Goal: Task Accomplishment & Management: Manage account settings

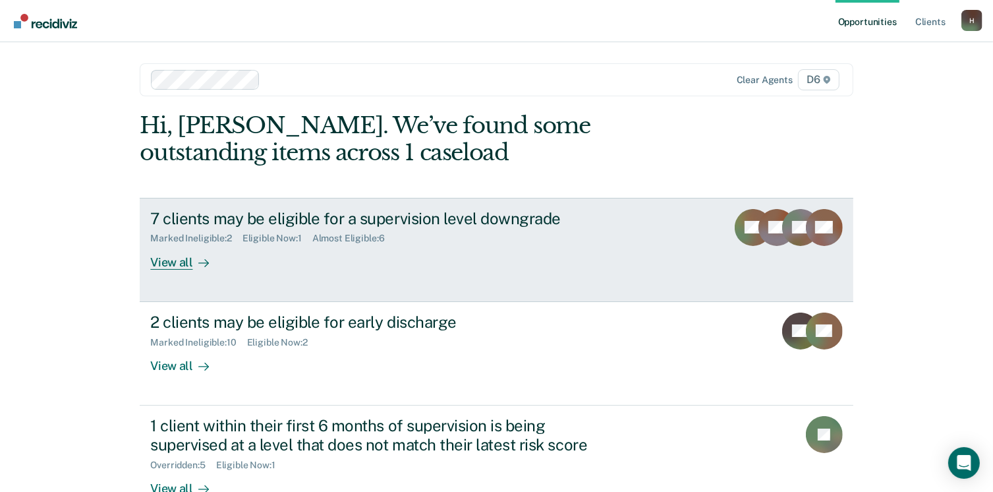
click at [173, 260] on div "View all" at bounding box center [187, 257] width 74 height 26
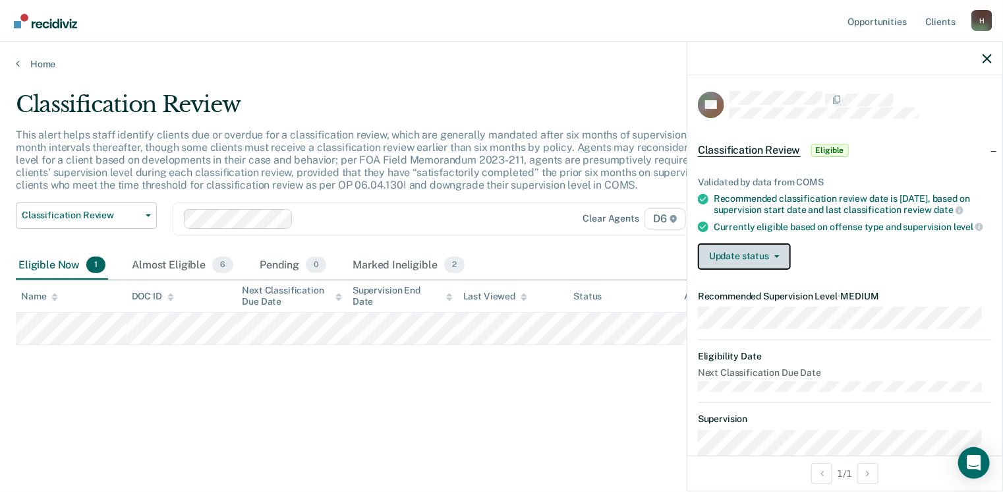
click at [756, 267] on button "Update status" at bounding box center [744, 256] width 93 height 26
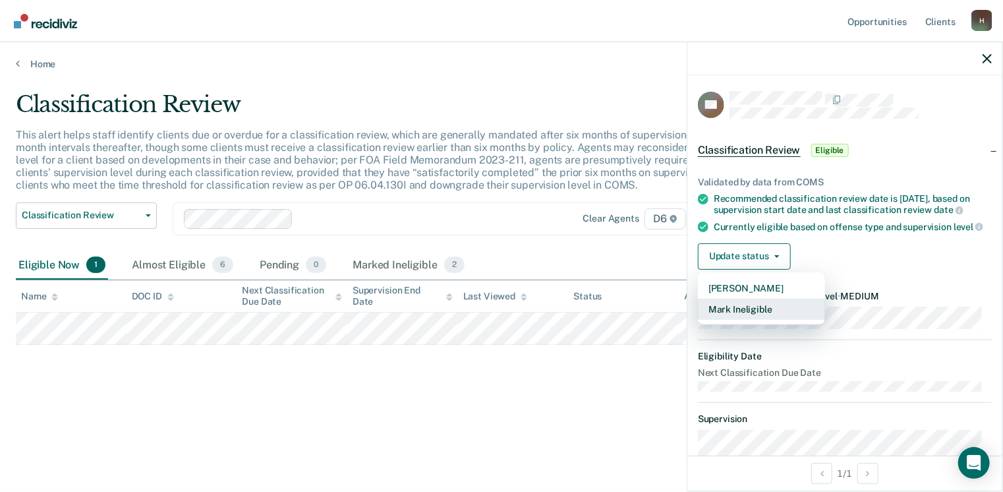
click at [741, 314] on button "Mark Ineligible" at bounding box center [761, 309] width 127 height 21
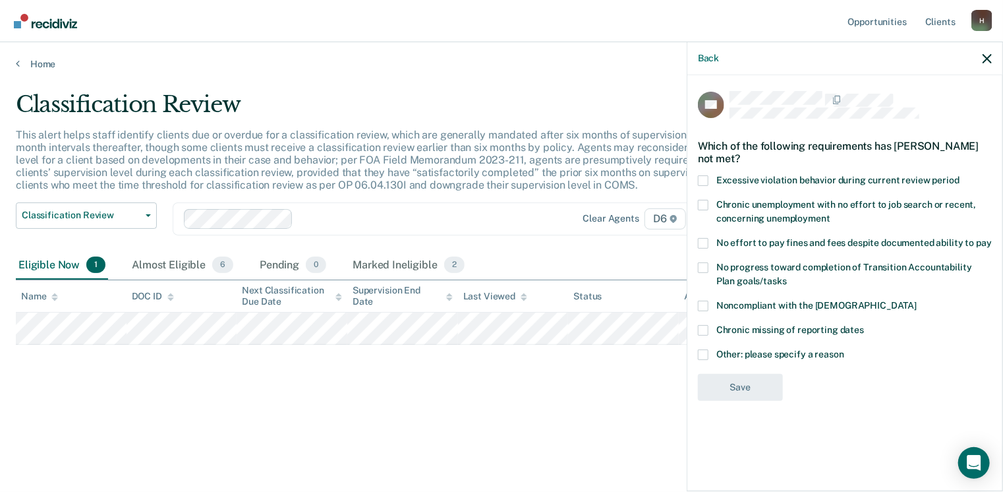
click at [708, 355] on span at bounding box center [703, 354] width 11 height 11
click at [844, 349] on input "Other: please specify a reason" at bounding box center [844, 349] width 0 height 0
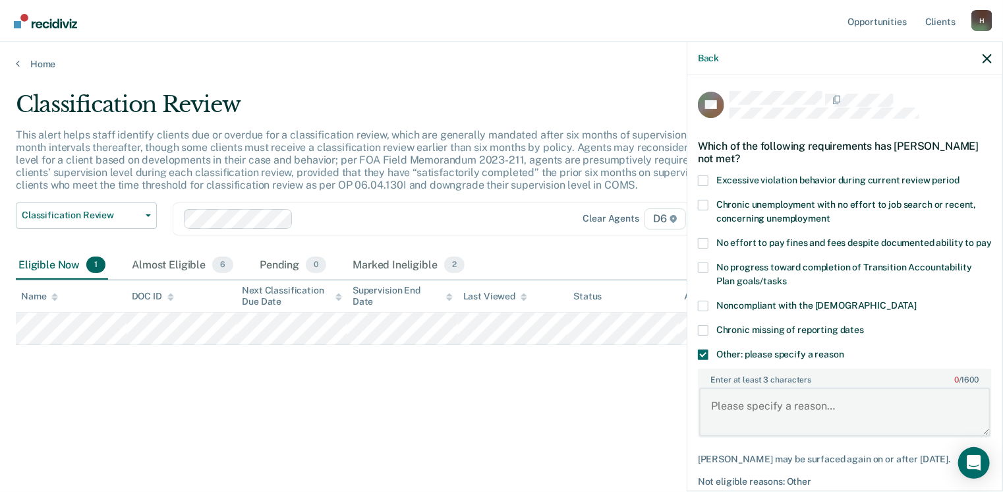
click at [737, 422] on textarea "Enter at least 3 characters 0 / 1600" at bounding box center [844, 411] width 291 height 49
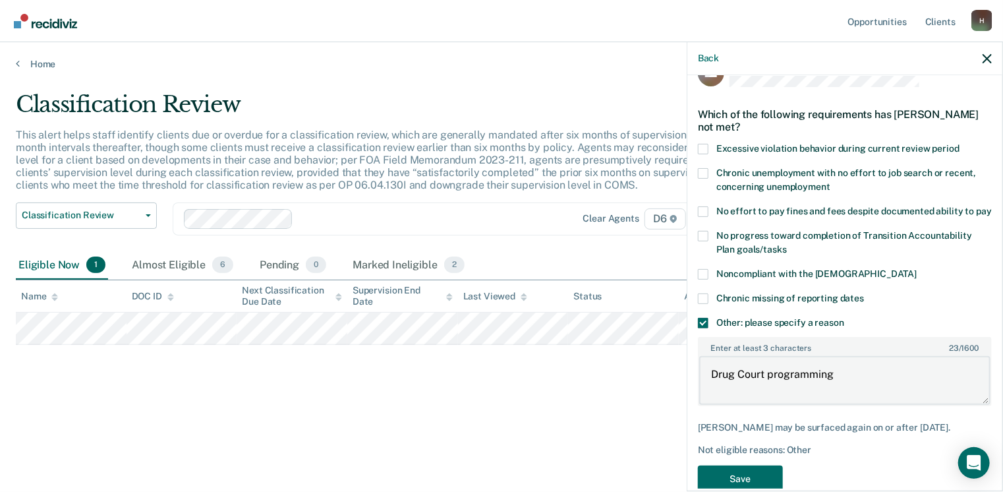
scroll to position [82, 0]
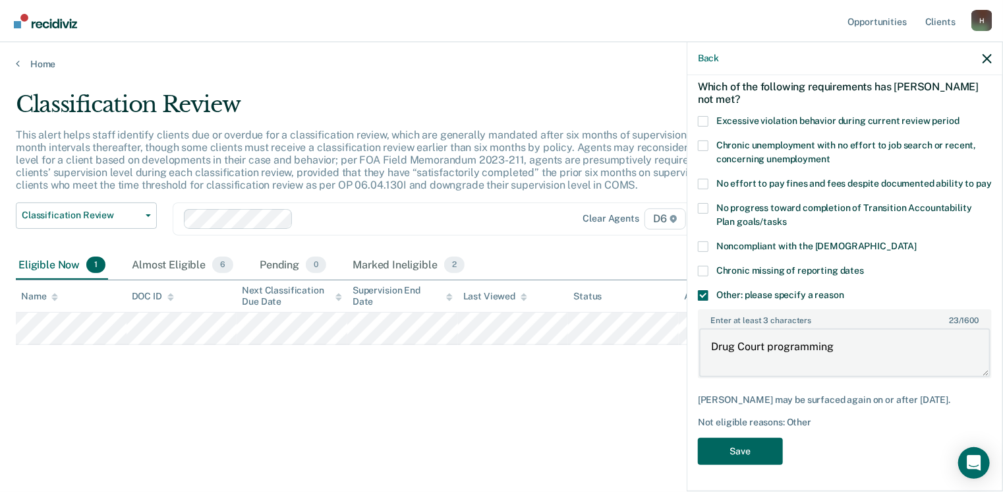
type textarea "Drug Court programming"
click at [741, 446] on button "Save" at bounding box center [740, 451] width 85 height 27
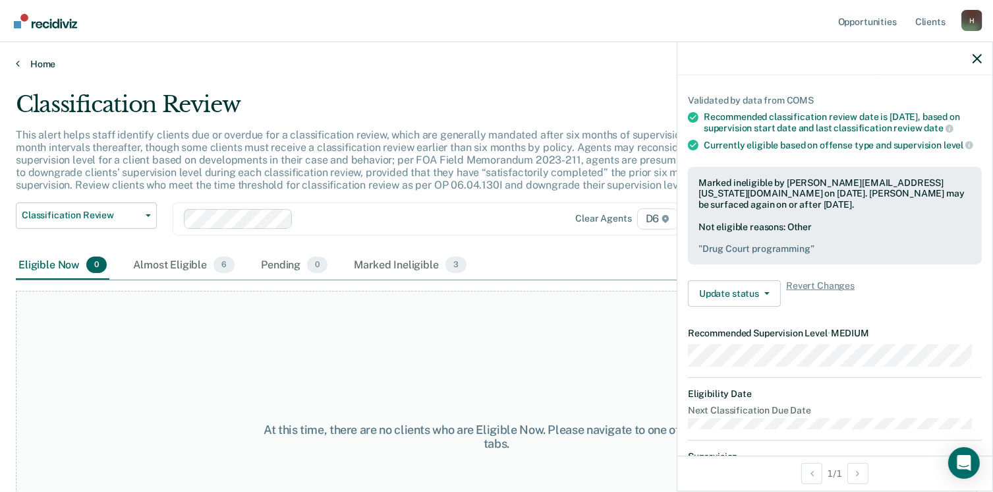
click at [42, 66] on link "Home" at bounding box center [496, 64] width 961 height 12
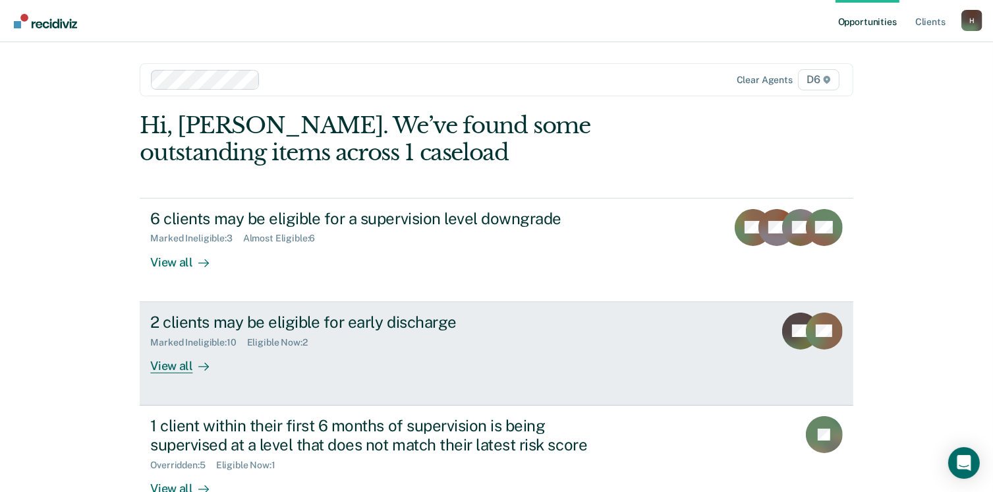
click at [171, 365] on div "View all" at bounding box center [187, 360] width 74 height 26
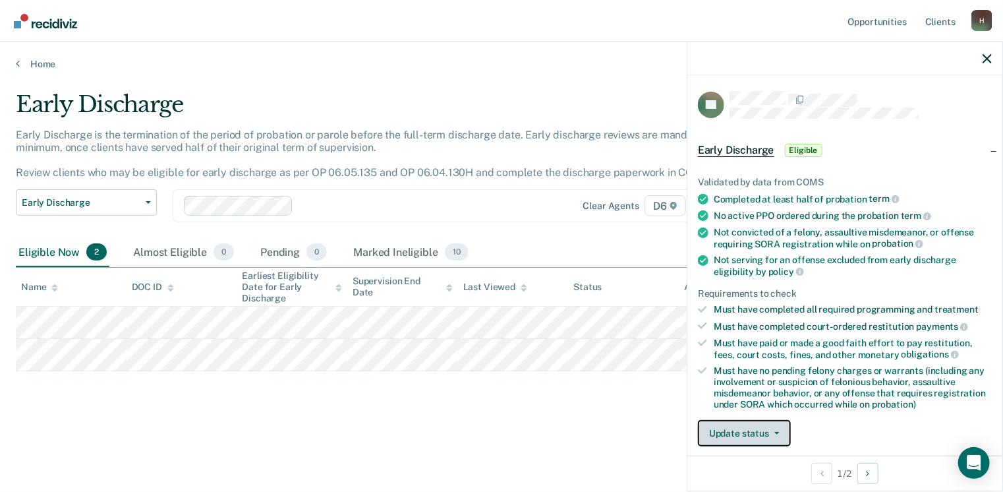
click at [754, 429] on button "Update status" at bounding box center [744, 433] width 93 height 26
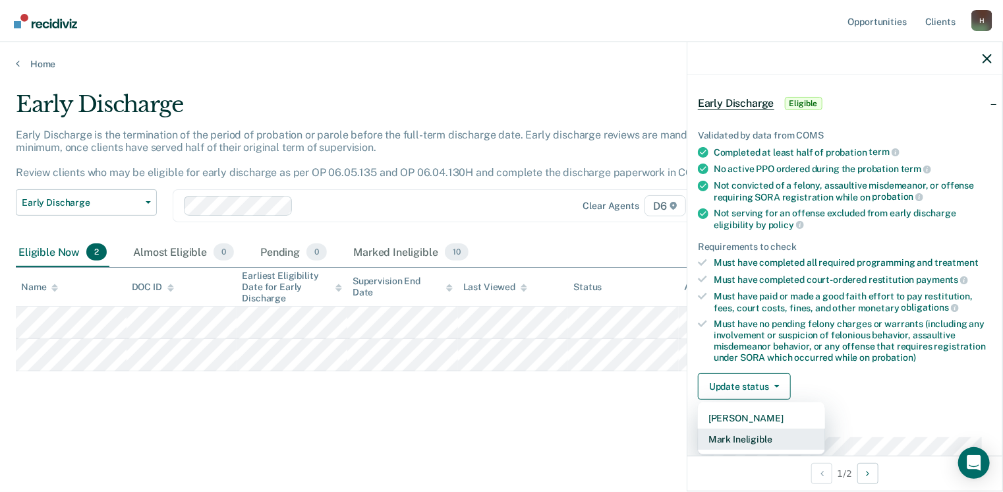
scroll to position [266, 0]
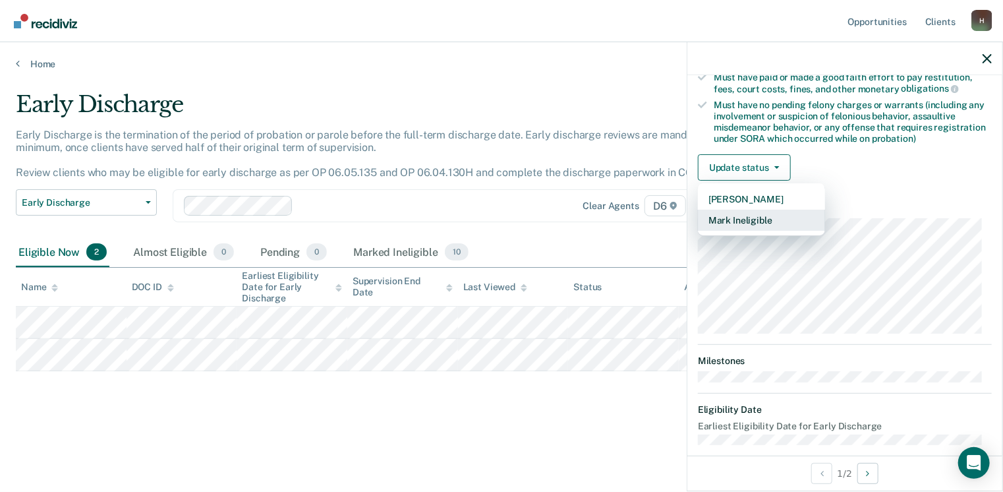
click at [750, 214] on button "Mark Ineligible" at bounding box center [761, 220] width 127 height 21
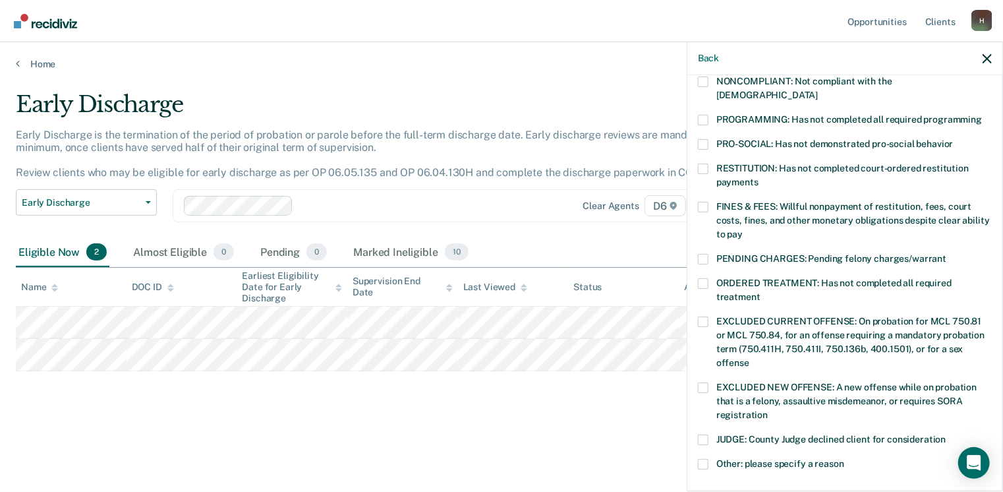
scroll to position [331, 0]
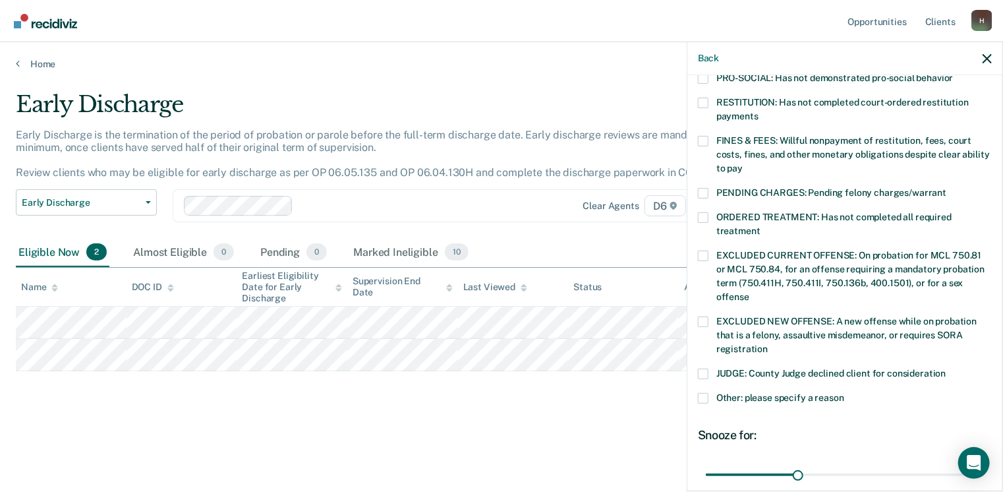
click at [704, 393] on span at bounding box center [703, 398] width 11 height 11
click at [844, 393] on input "Other: please specify a reason" at bounding box center [844, 393] width 0 height 0
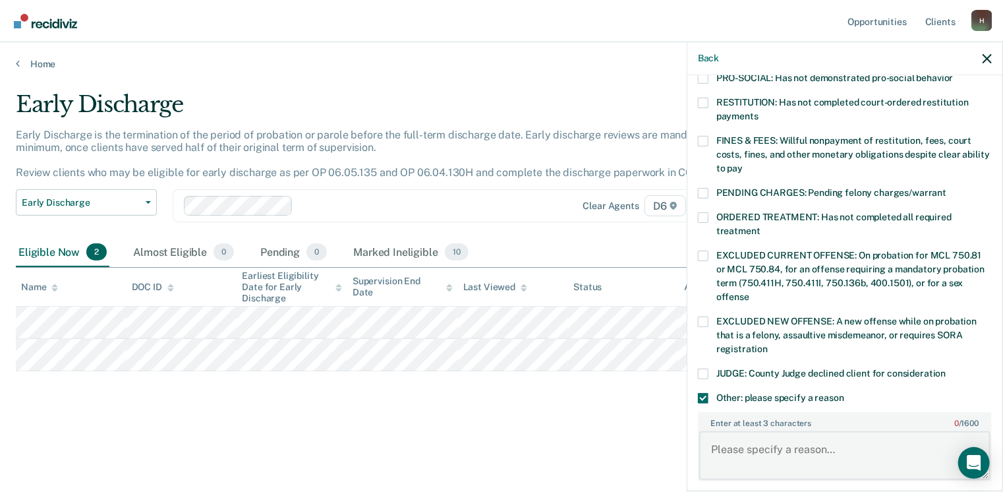
click at [733, 438] on textarea "Enter at least 3 characters 0 / 1600" at bounding box center [844, 455] width 291 height 49
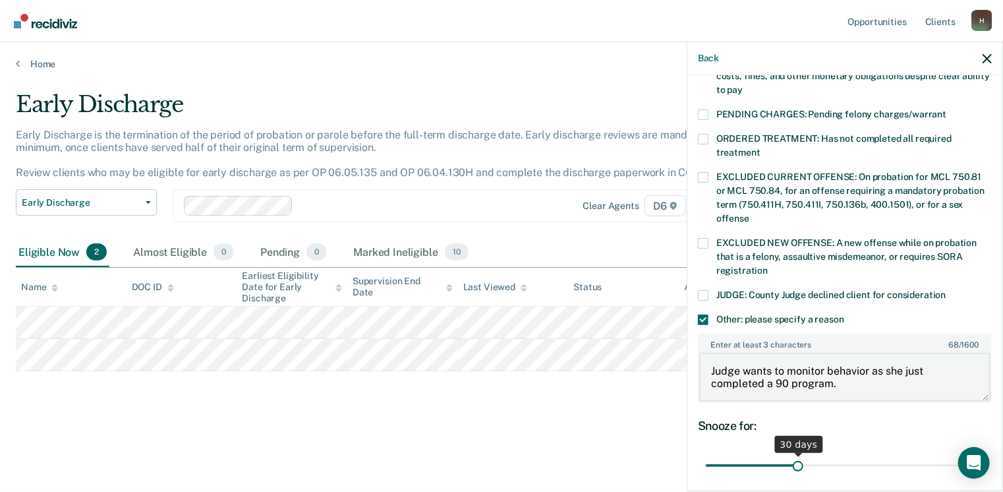
scroll to position [497, 0]
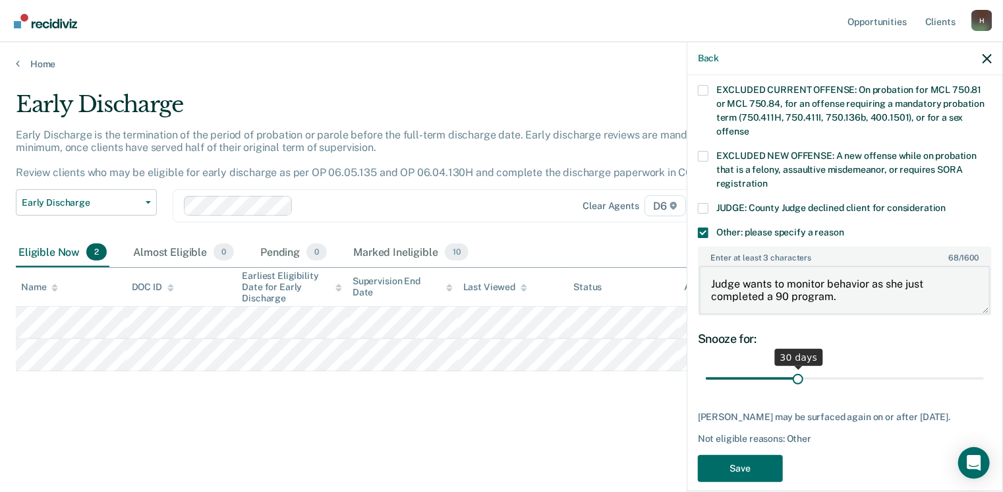
type textarea "Judge wants to monitor behavior as she just completed a 90 program."
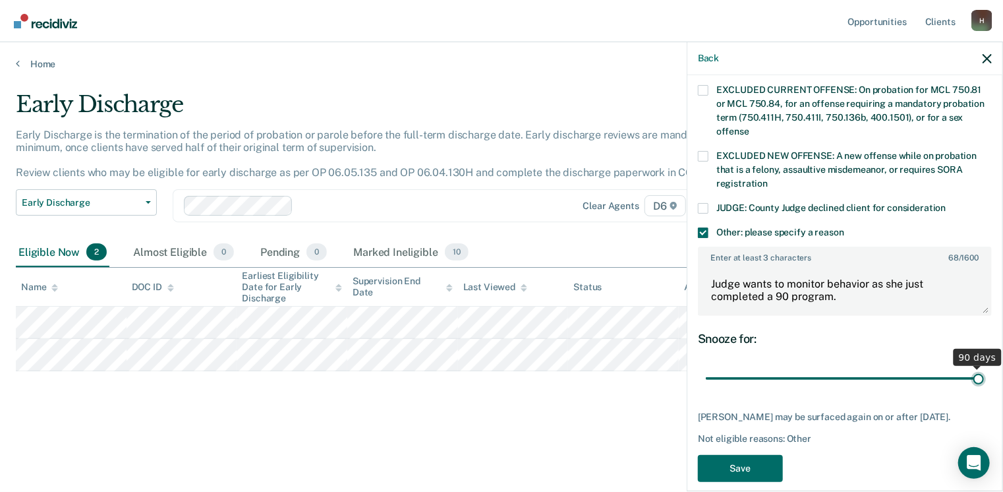
drag, startPoint x: 795, startPoint y: 360, endPoint x: 983, endPoint y: 348, distance: 188.8
type input "90"
click at [983, 367] on input "range" at bounding box center [845, 378] width 278 height 23
click at [756, 457] on button "Save" at bounding box center [740, 468] width 85 height 27
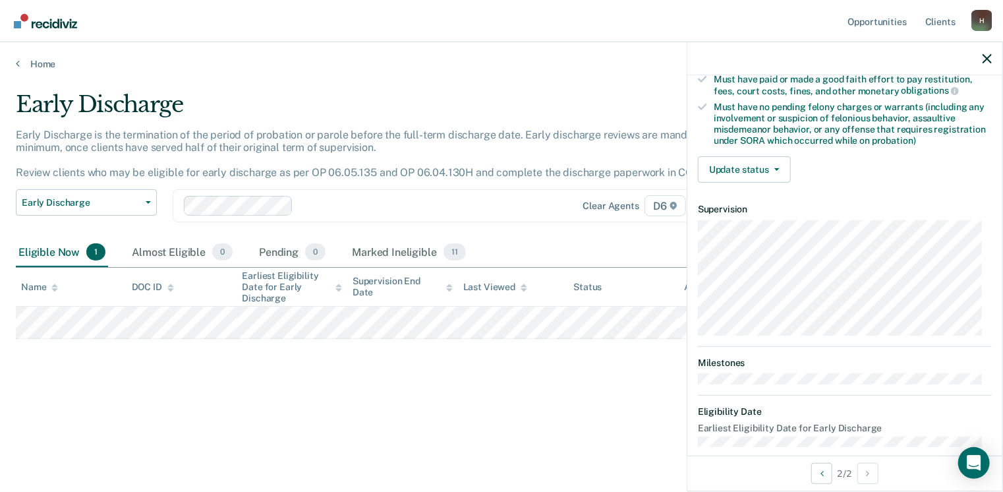
scroll to position [277, 0]
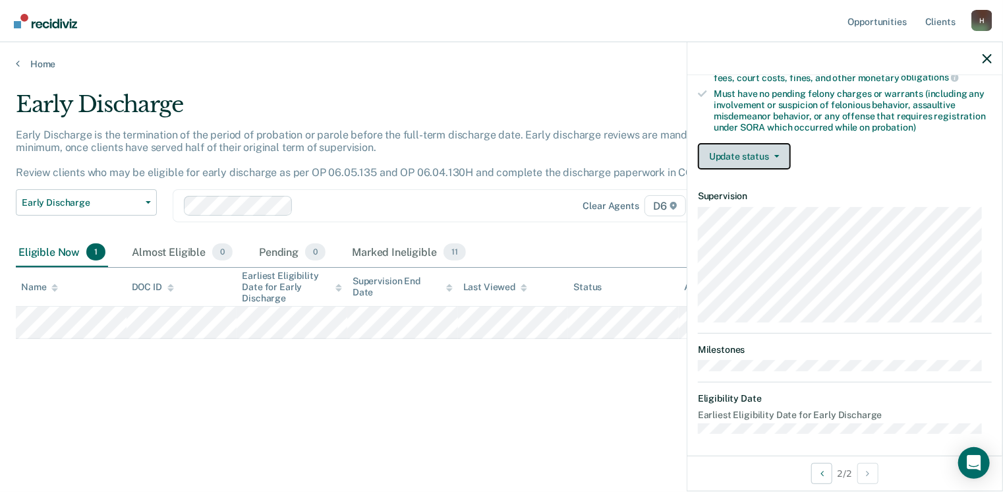
click at [753, 156] on button "Update status" at bounding box center [744, 156] width 93 height 26
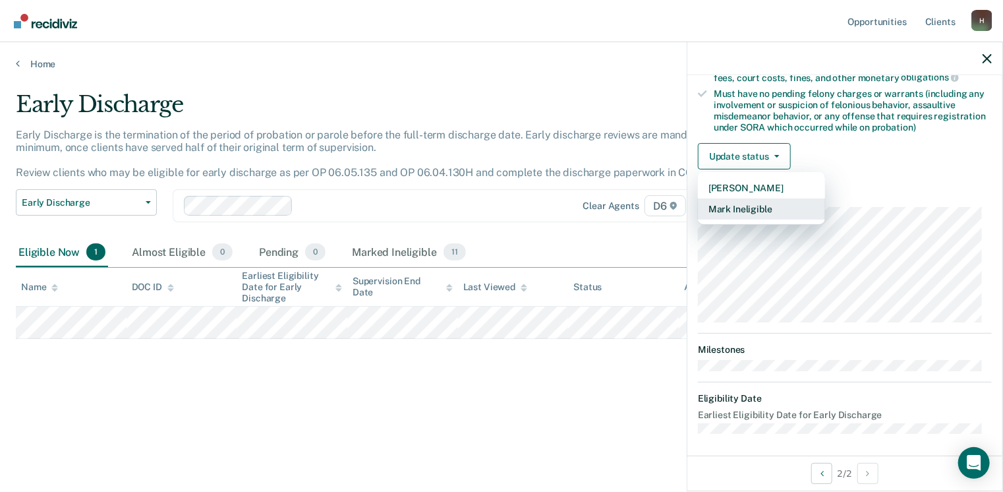
click at [747, 206] on button "Mark Ineligible" at bounding box center [761, 208] width 127 height 21
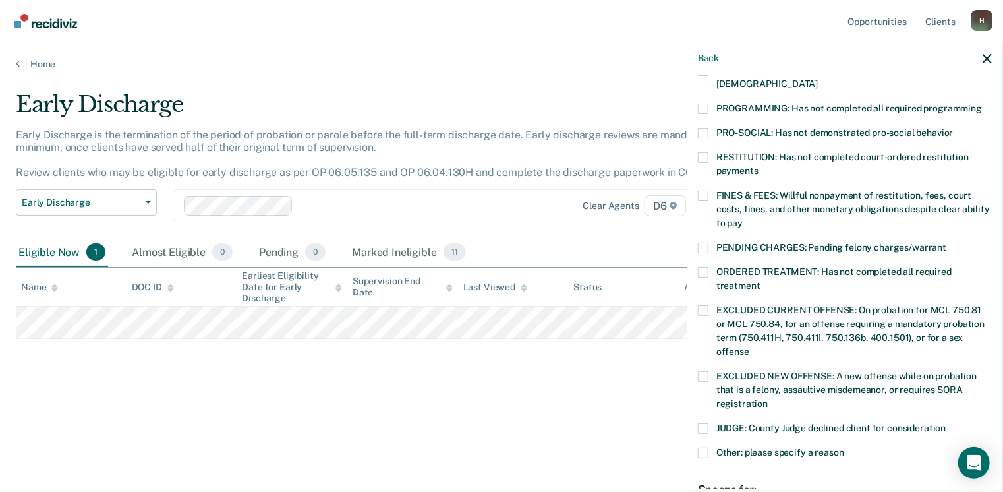
click at [706, 447] on span at bounding box center [703, 452] width 11 height 11
click at [844, 447] on input "Other: please specify a reason" at bounding box center [844, 447] width 0 height 0
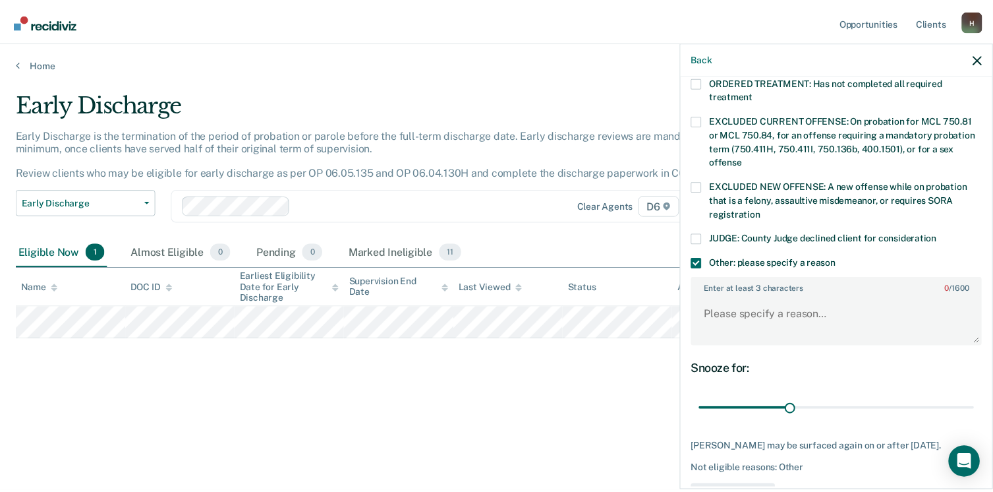
scroll to position [474, 0]
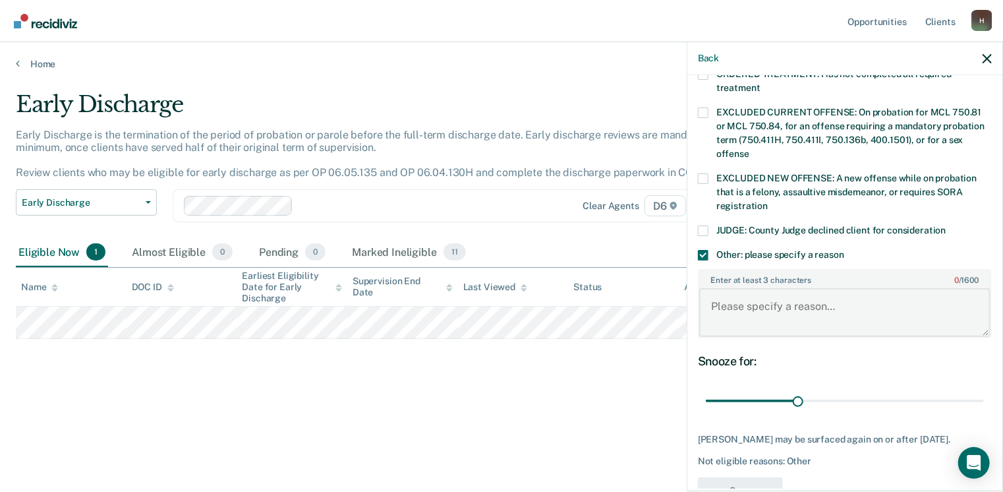
click at [713, 303] on textarea "Enter at least 3 characters 0 / 1600" at bounding box center [844, 312] width 291 height 49
type textarea "In Drug Court programming"
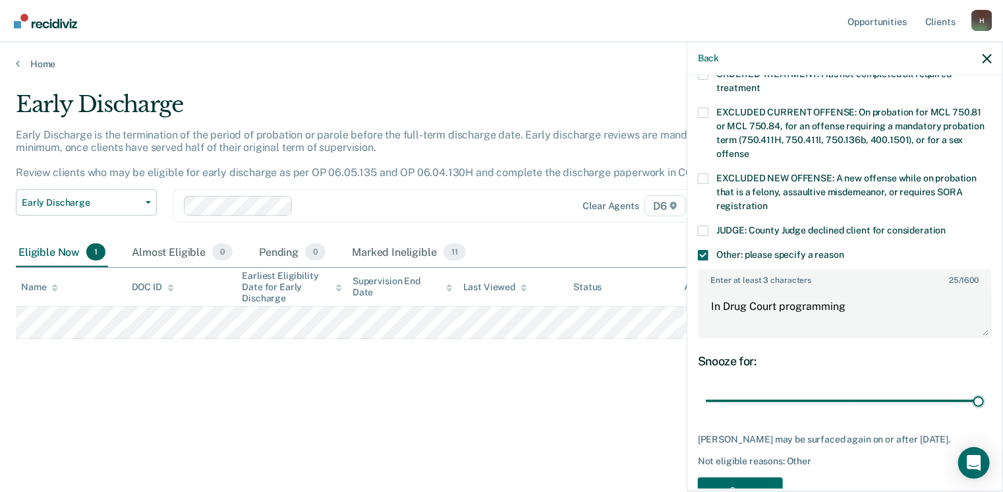
drag, startPoint x: 796, startPoint y: 382, endPoint x: 805, endPoint y: 455, distance: 73.6
type input "90"
click at [984, 389] on input "range" at bounding box center [845, 400] width 278 height 23
click at [764, 480] on button "Save" at bounding box center [740, 490] width 85 height 27
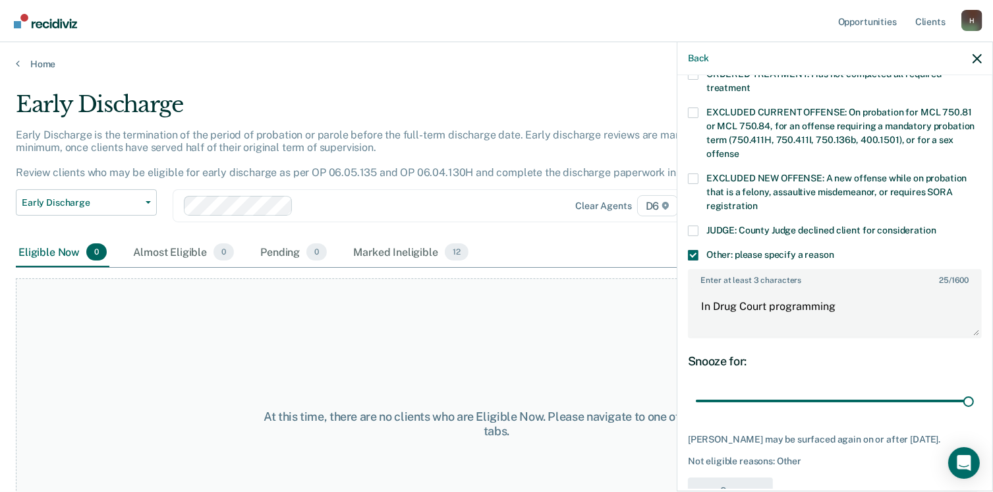
scroll to position [395, 0]
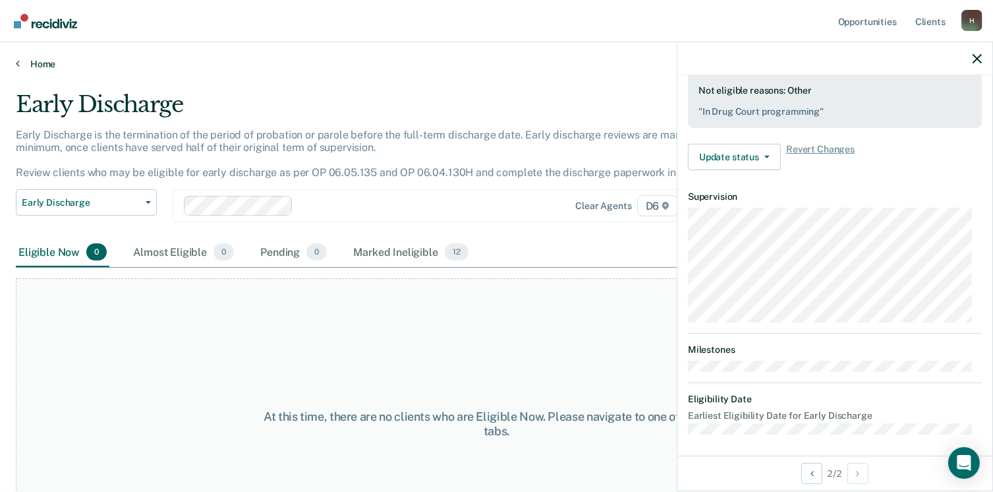
click at [33, 63] on link "Home" at bounding box center [496, 64] width 961 height 12
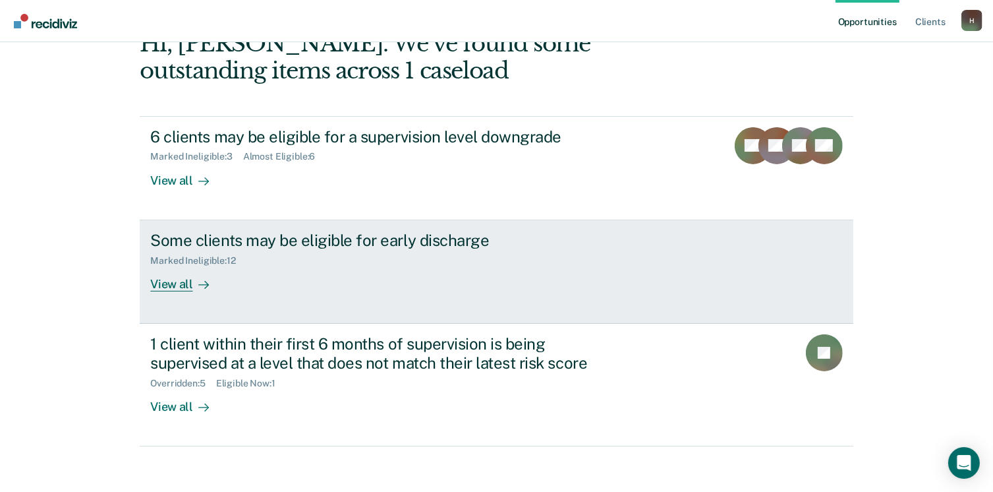
scroll to position [88, 0]
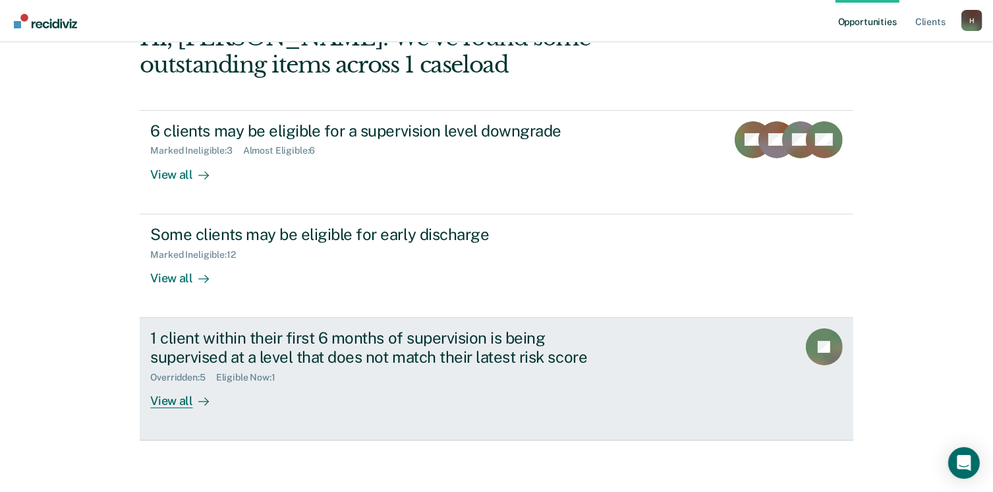
click at [173, 399] on div "View all" at bounding box center [187, 395] width 74 height 26
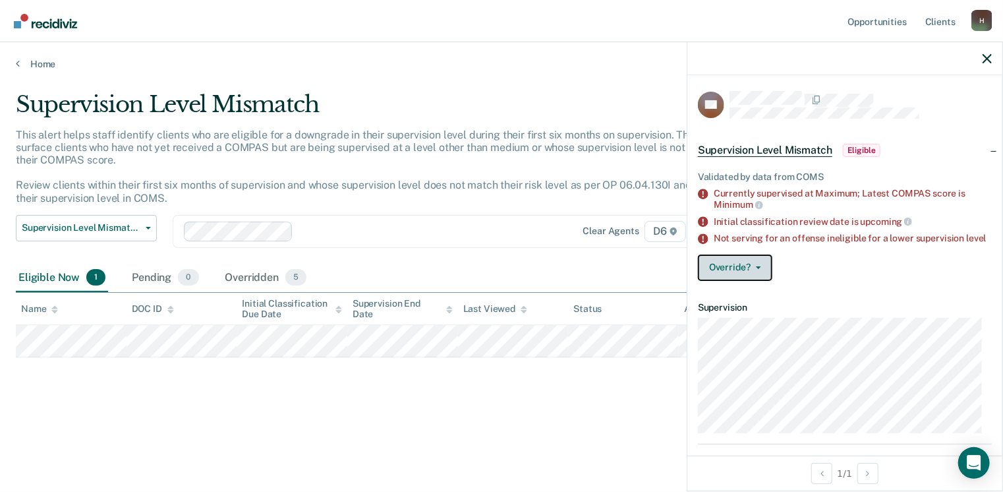
click at [751, 269] on span "button" at bounding box center [756, 267] width 11 height 3
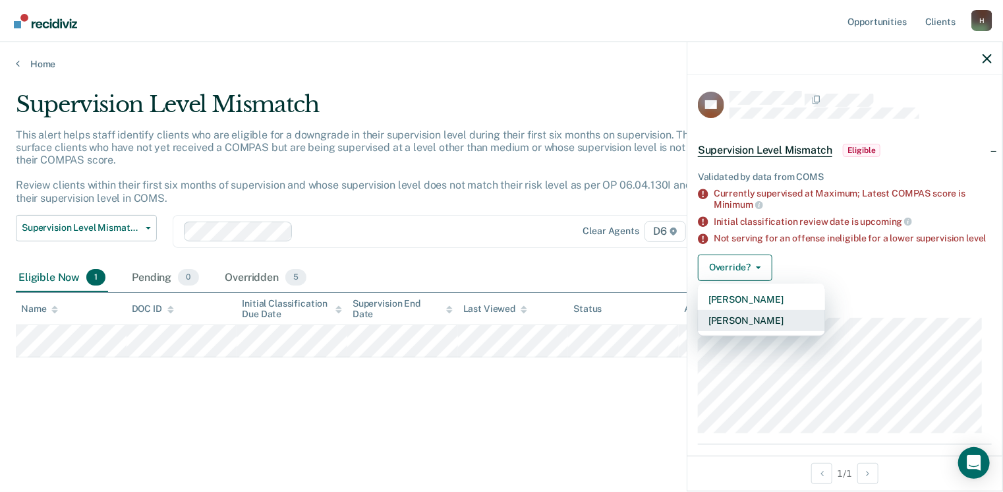
click at [745, 330] on button "[PERSON_NAME]" at bounding box center [761, 320] width 127 height 21
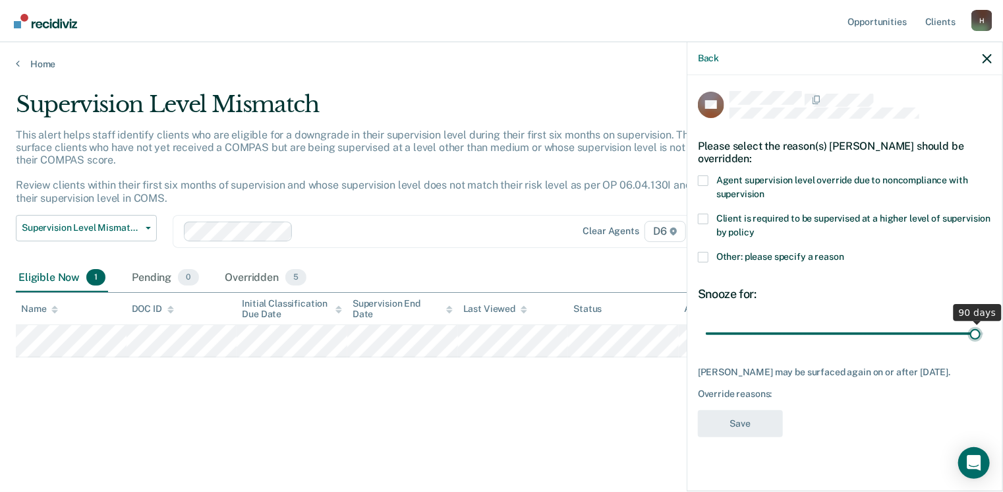
drag, startPoint x: 799, startPoint y: 333, endPoint x: 967, endPoint y: 325, distance: 168.9
type input "86"
click at [967, 325] on input "range" at bounding box center [845, 333] width 278 height 23
click at [705, 254] on span at bounding box center [703, 257] width 11 height 11
click at [844, 252] on input "Other: please specify a reason" at bounding box center [844, 252] width 0 height 0
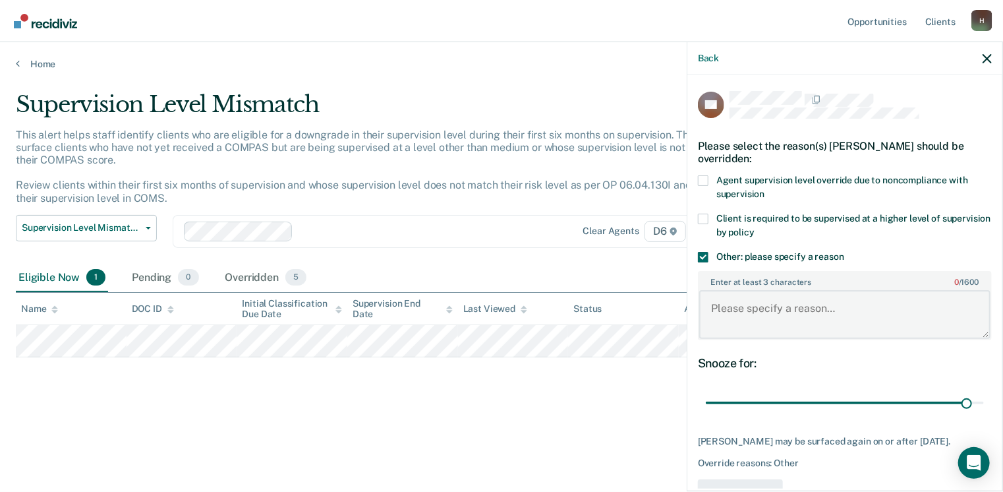
click at [747, 312] on textarea "Enter at least 3 characters 0 / 1600" at bounding box center [844, 314] width 291 height 49
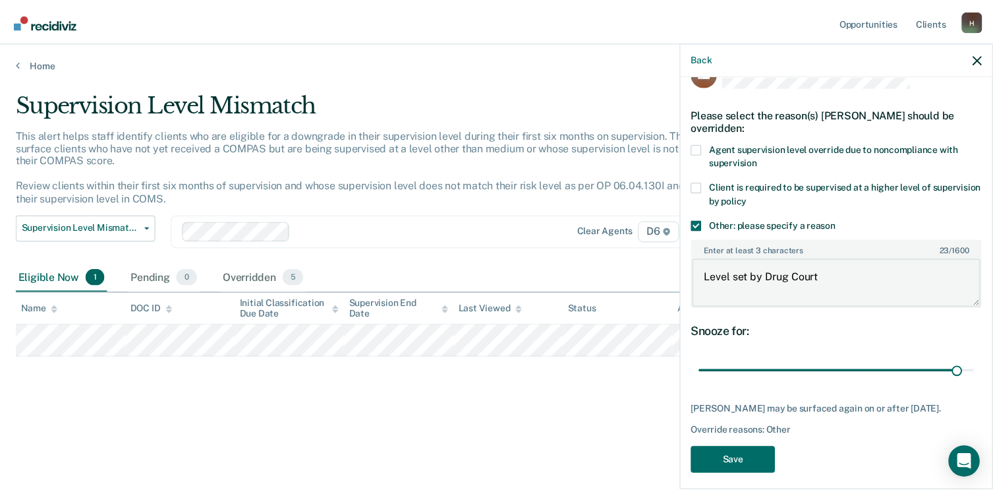
scroll to position [49, 0]
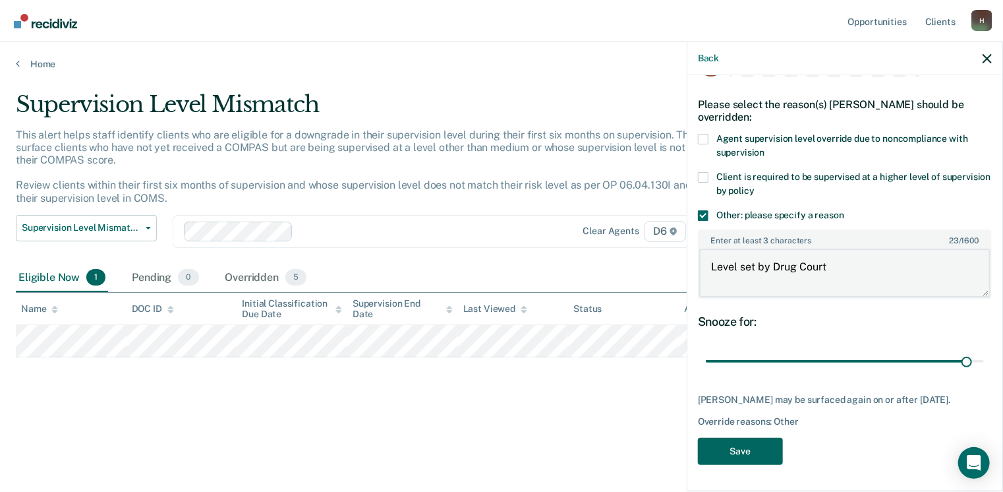
type textarea "Level set by Drug Court"
click at [751, 443] on button "Save" at bounding box center [740, 451] width 85 height 27
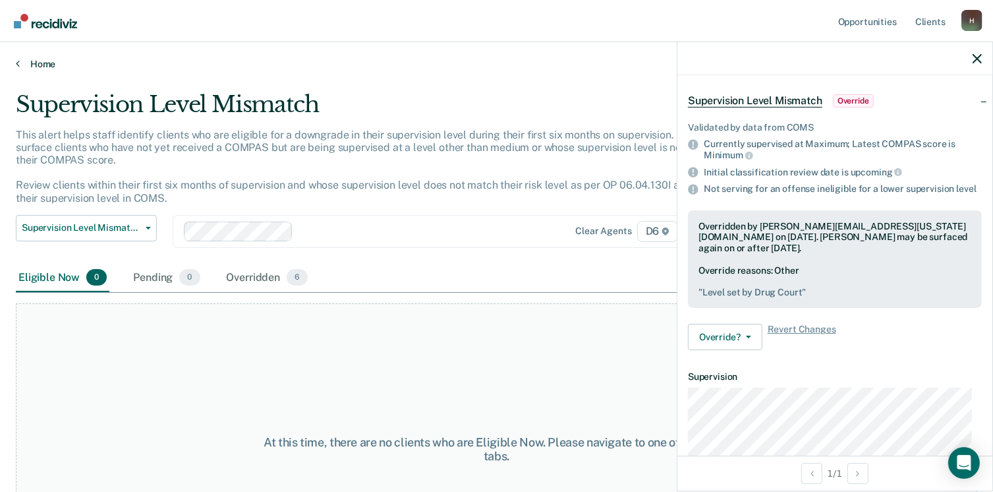
click at [42, 66] on link "Home" at bounding box center [496, 64] width 961 height 12
